Goal: Find specific page/section

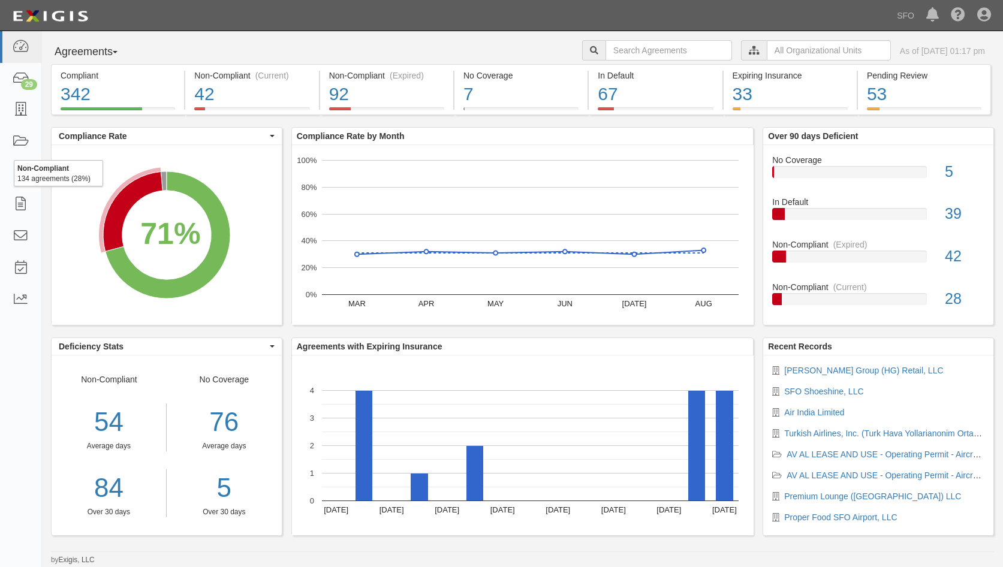
click at [90, 56] on button "Agreements" at bounding box center [96, 52] width 90 height 24
click at [79, 79] on link "Parties" at bounding box center [99, 77] width 95 height 16
click at [15, 106] on icon at bounding box center [20, 110] width 17 height 14
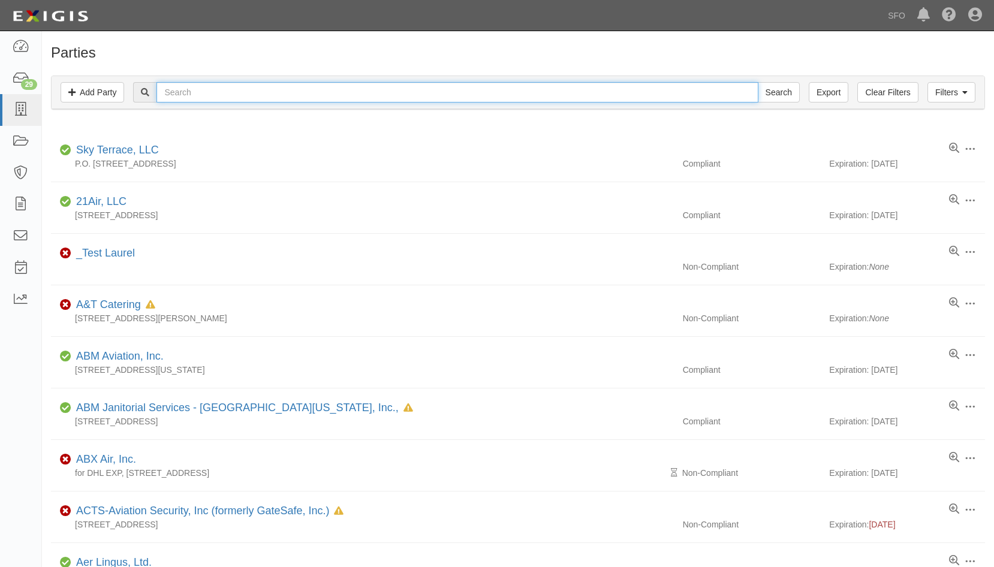
drag, startPoint x: 218, startPoint y: 90, endPoint x: 223, endPoint y: 85, distance: 7.2
click at [218, 90] on input "text" at bounding box center [458, 92] width 602 height 20
type input "bank"
click at [758, 82] on input "Search" at bounding box center [779, 92] width 42 height 20
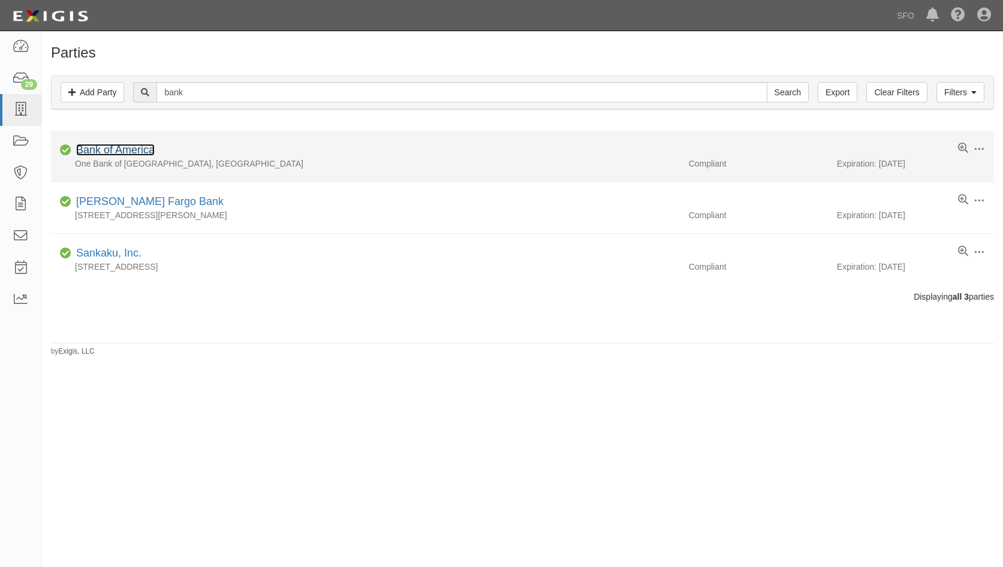
click at [149, 151] on link "Bank of America" at bounding box center [115, 150] width 79 height 12
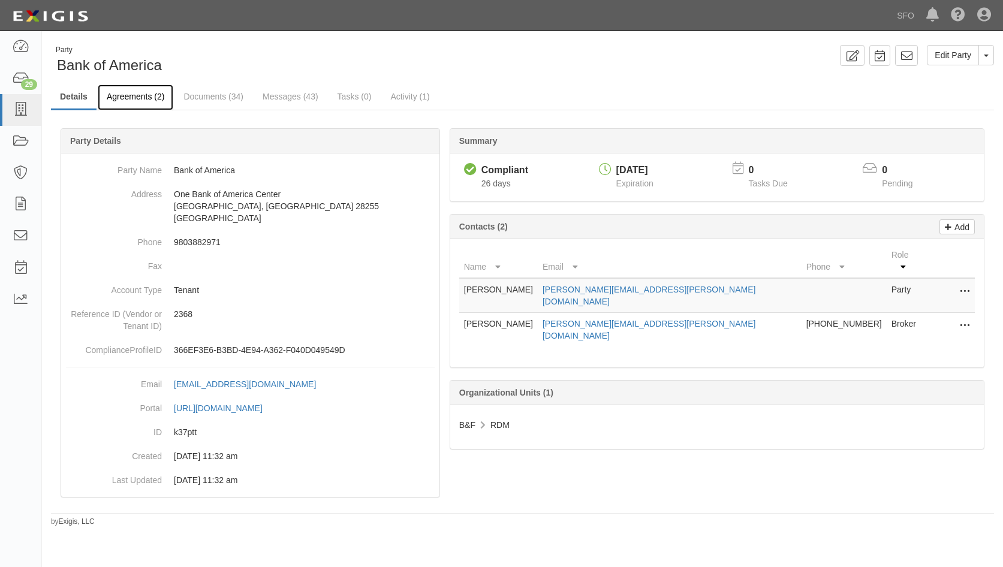
click at [134, 104] on link "Agreements (2)" at bounding box center [136, 98] width 76 height 26
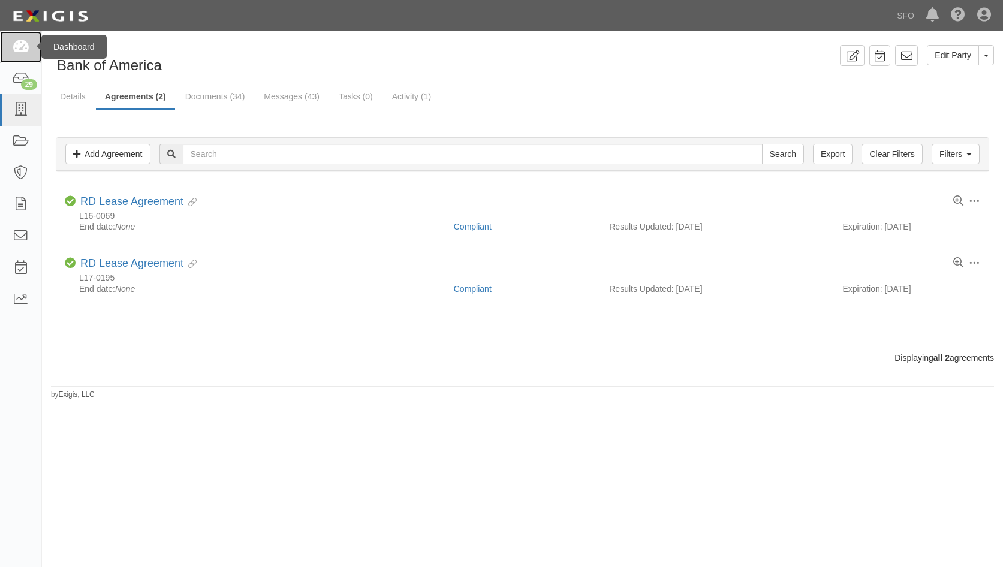
click at [10, 55] on link at bounding box center [20, 47] width 41 height 32
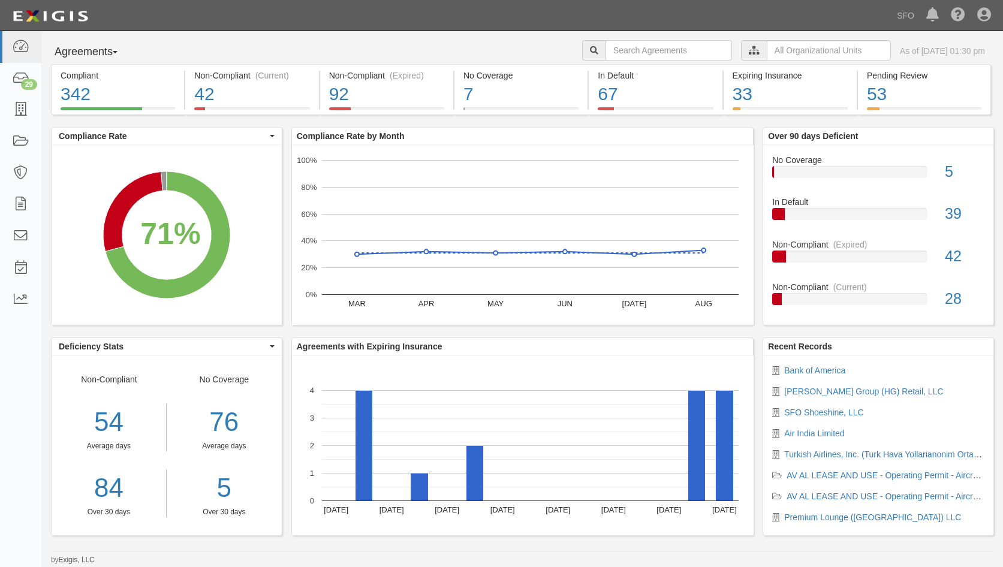
click at [77, 50] on button "Agreements" at bounding box center [96, 52] width 90 height 24
click at [82, 76] on link "Parties" at bounding box center [99, 77] width 95 height 16
